Goal: Task Accomplishment & Management: Use online tool/utility

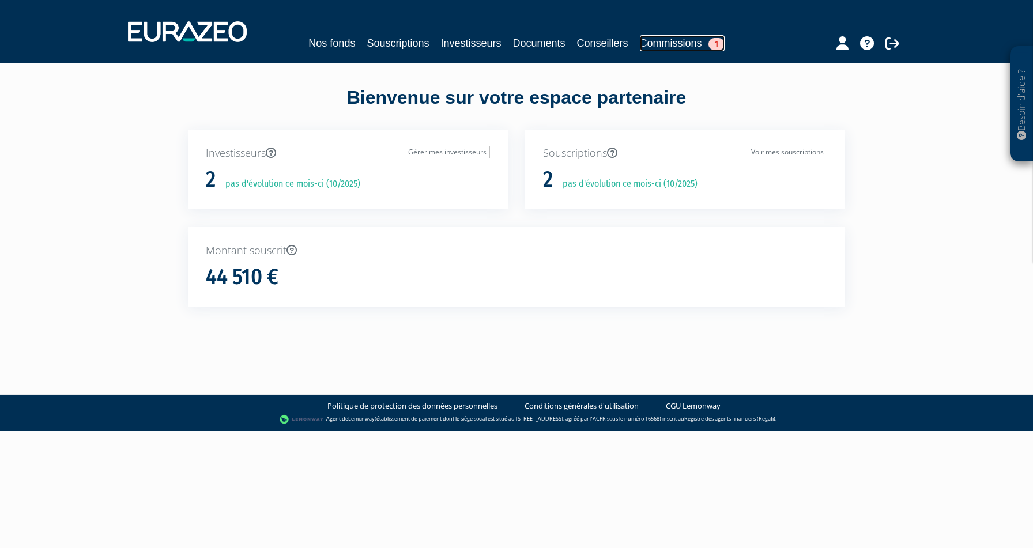
click at [670, 43] on link "Commissions 1" at bounding box center [682, 43] width 85 height 16
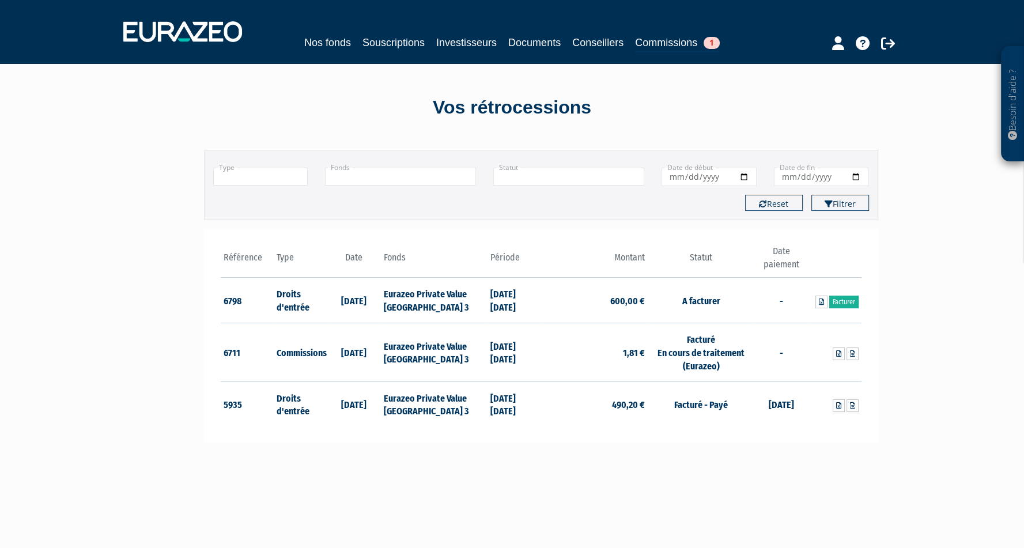
click at [753, 484] on div "Filtrer Type Droits d'entrée Commissions + Fonds +" at bounding box center [512, 412] width 674 height 548
click at [838, 302] on link "Facturer" at bounding box center [843, 302] width 29 height 13
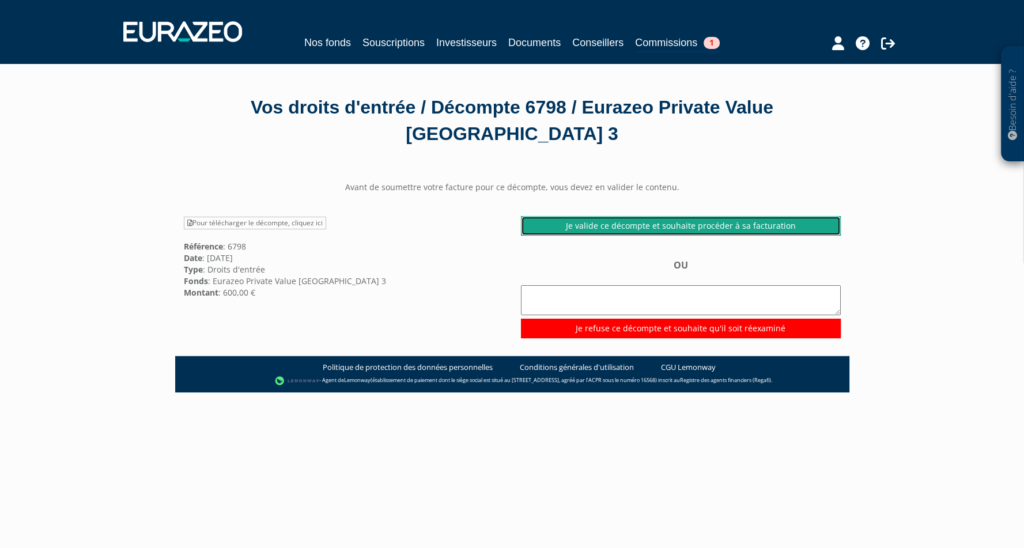
click at [672, 227] on link "Je valide ce décompte et souhaite procéder à sa facturation" at bounding box center [681, 226] width 320 height 20
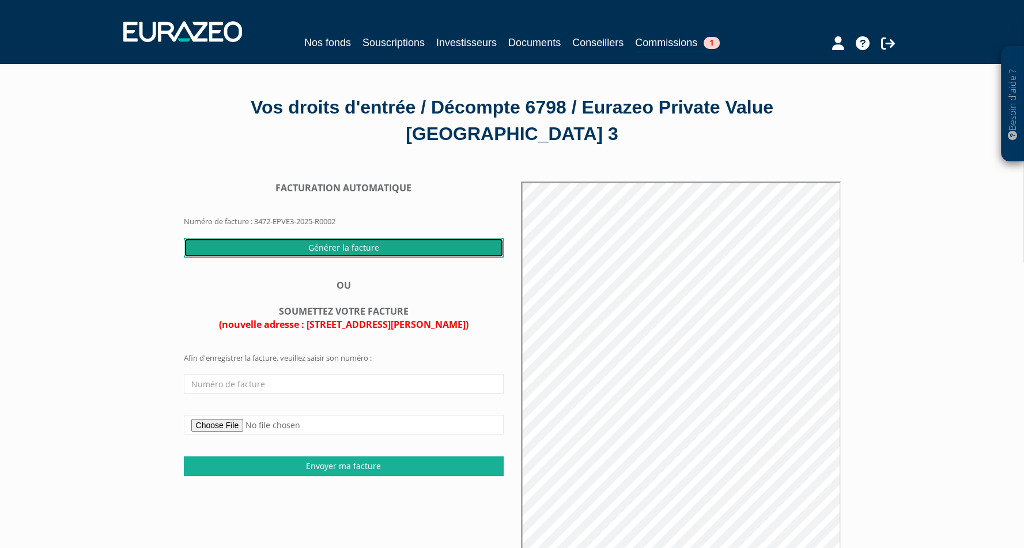
click at [375, 244] on input "Générer la facture" at bounding box center [344, 248] width 320 height 20
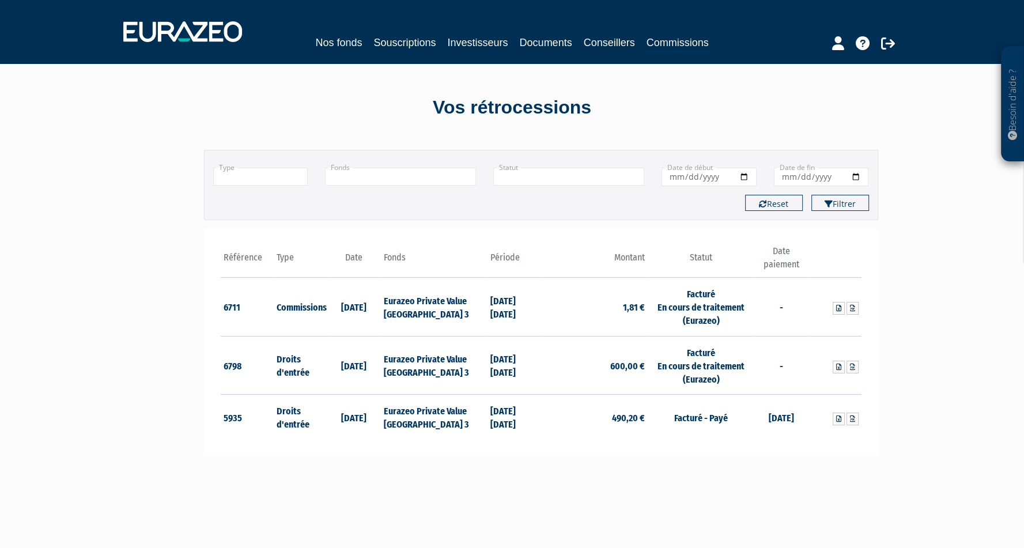
click at [563, 490] on main "Filtrer Type Droits d'entrée Commissions + Fonds + +" at bounding box center [397, 412] width 444 height 548
click at [851, 364] on icon at bounding box center [852, 367] width 5 height 7
